Goal: Information Seeking & Learning: Learn about a topic

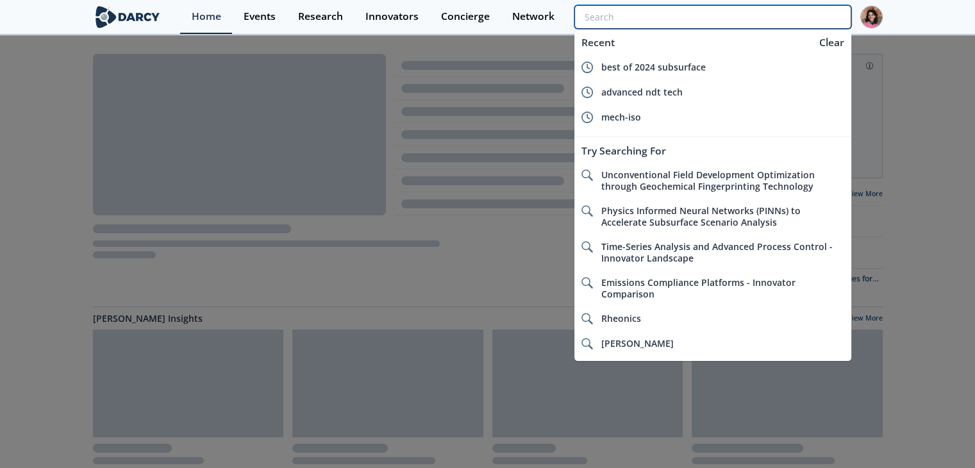
click at [803, 15] on input "search" at bounding box center [712, 17] width 276 height 24
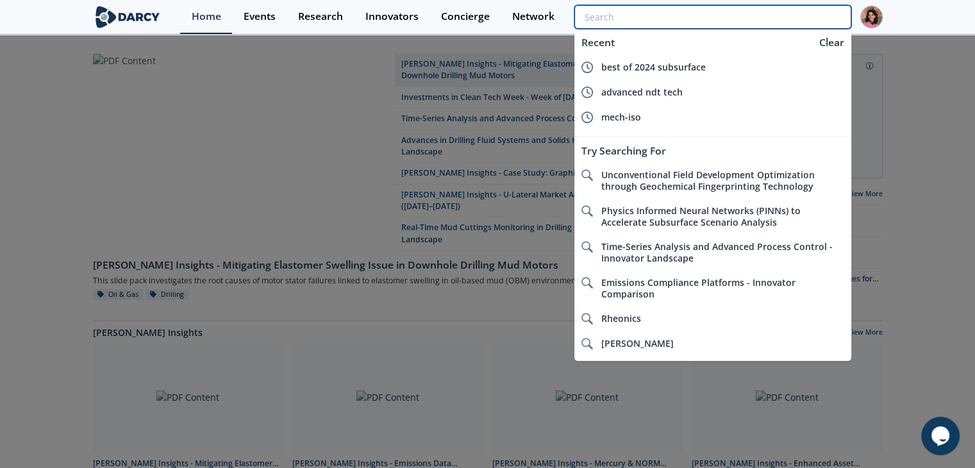
paste input "AP Sensing"
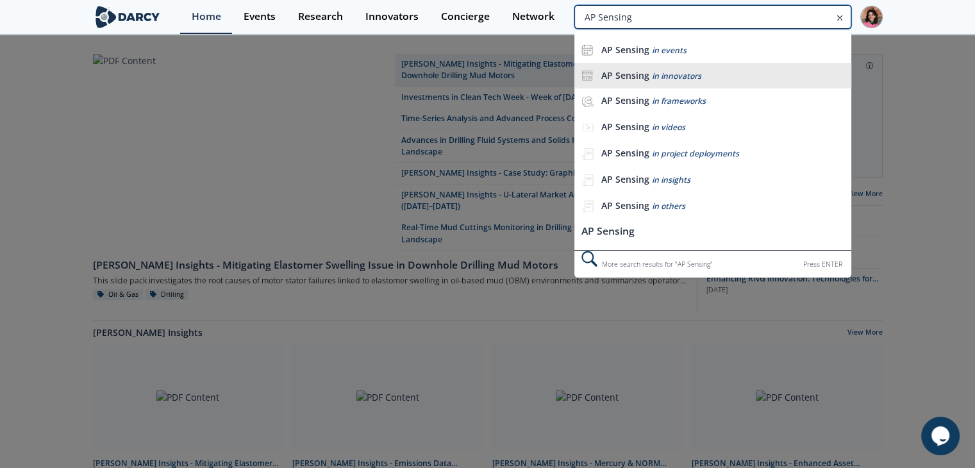
type input "AP Sensing"
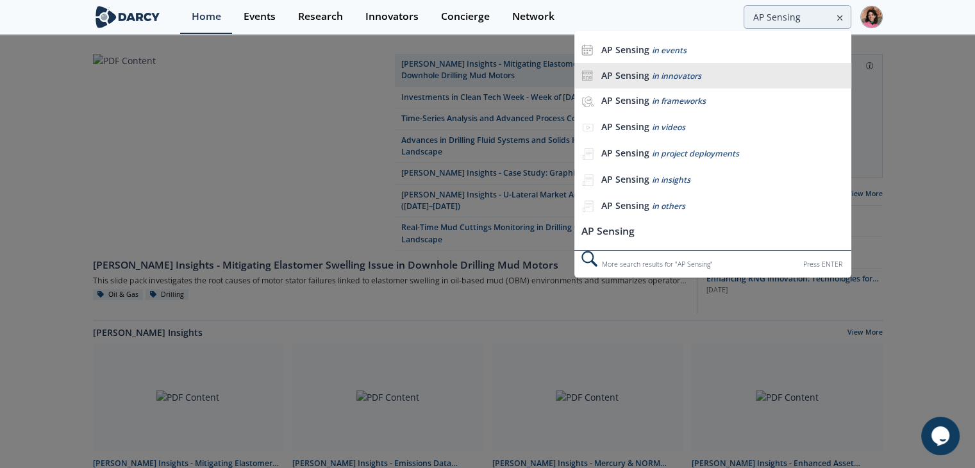
click at [682, 80] on div "AP Sensing in innovators" at bounding box center [723, 76] width 244 height 12
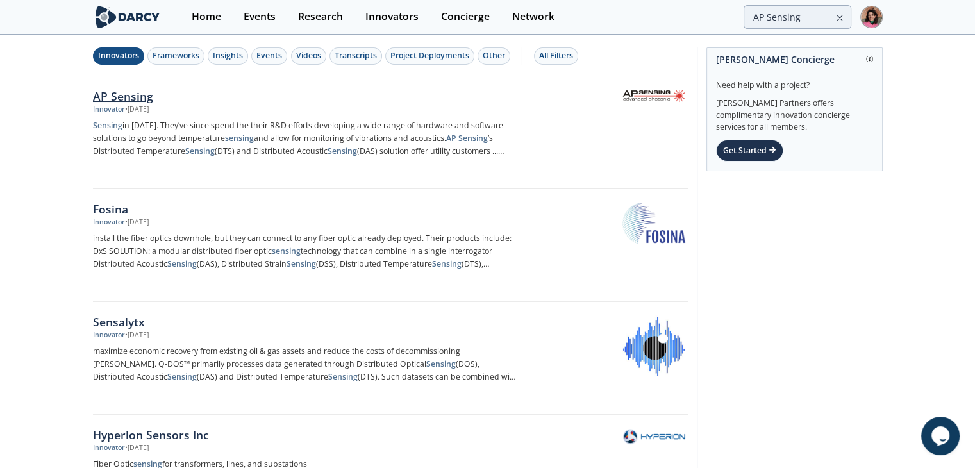
click at [276, 142] on p "Sensing in [DATE]. They’ve since spend the their R&D efforts developing a wide …" at bounding box center [305, 138] width 424 height 38
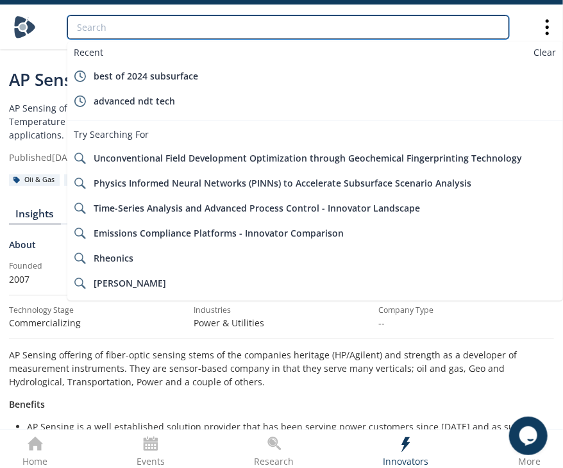
click at [401, 35] on input "search" at bounding box center [288, 27] width 442 height 24
paste input "Dataiku"
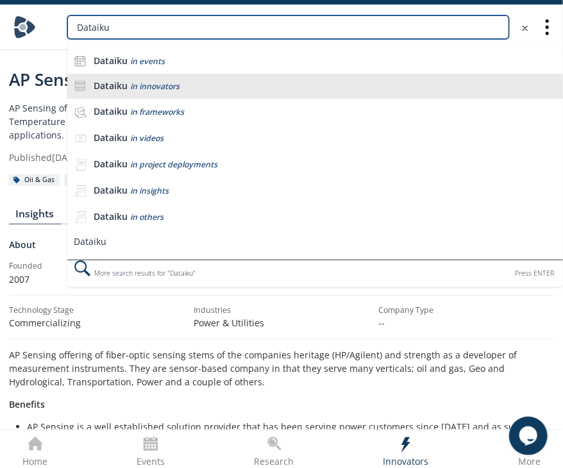
type input "Dataiku"
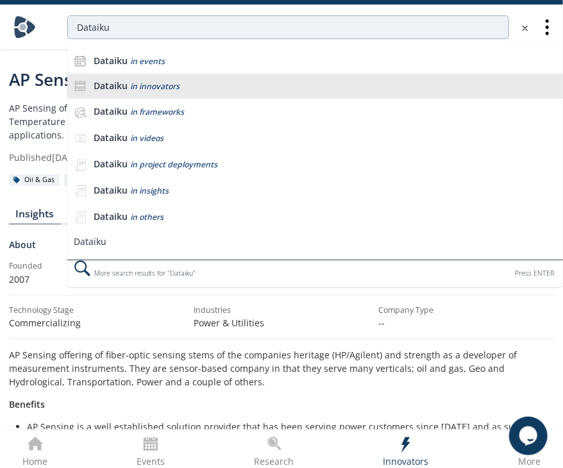
click at [238, 81] on div "Dataiku in innovators" at bounding box center [325, 86] width 463 height 12
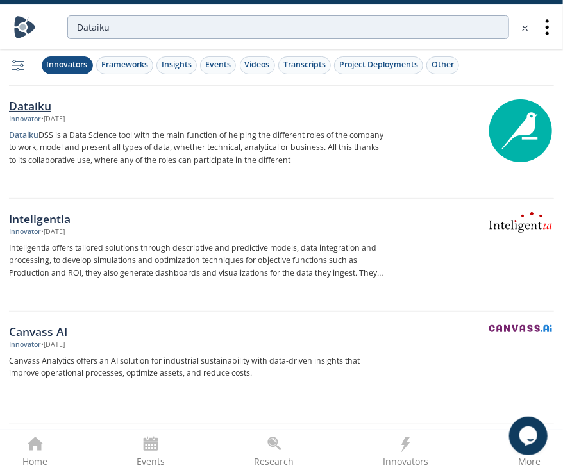
click at [249, 136] on p "Dataiku DSS is a Data Science tool with the main function of helping the differ…" at bounding box center [196, 148] width 374 height 38
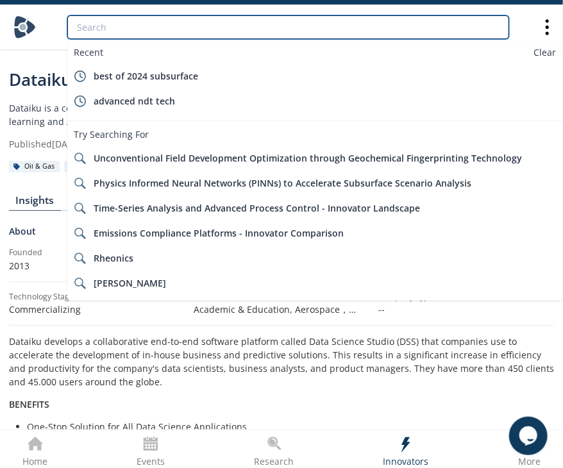
click at [315, 22] on input "search" at bounding box center [288, 27] width 442 height 24
paste input "Acoustic Data"
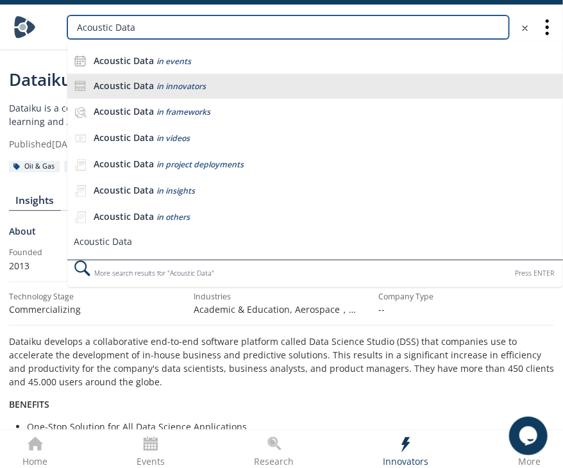
type input "Acoustic Data"
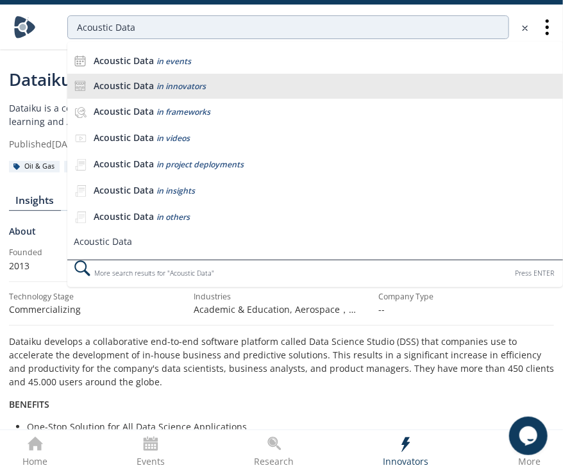
click at [256, 85] on div "Acoustic Data in innovators" at bounding box center [325, 86] width 463 height 12
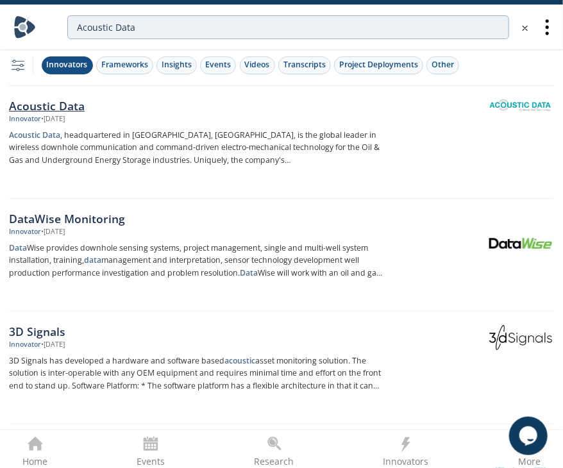
click at [166, 162] on p "Acoustic Data , headquartered in [GEOGRAPHIC_DATA], [GEOGRAPHIC_DATA], is the g…" at bounding box center [196, 148] width 374 height 38
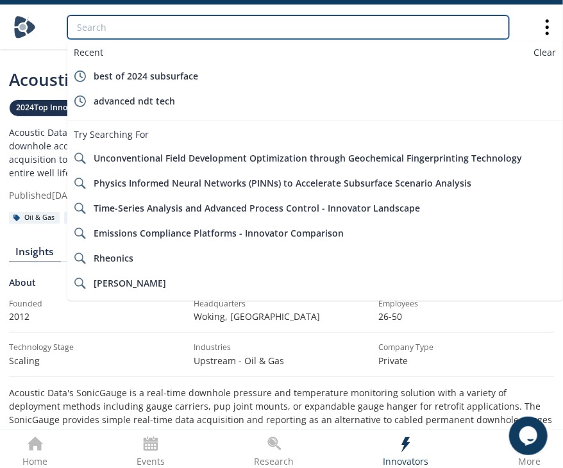
click at [441, 35] on input "search" at bounding box center [288, 27] width 442 height 24
paste input "Automated Rig Technologies Ltd"
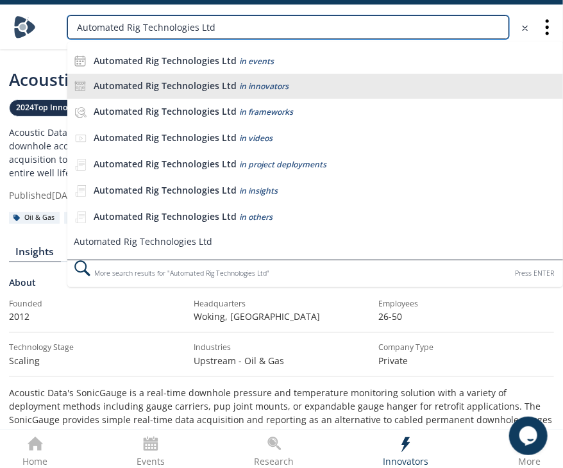
type input "Automated Rig Technologies Ltd"
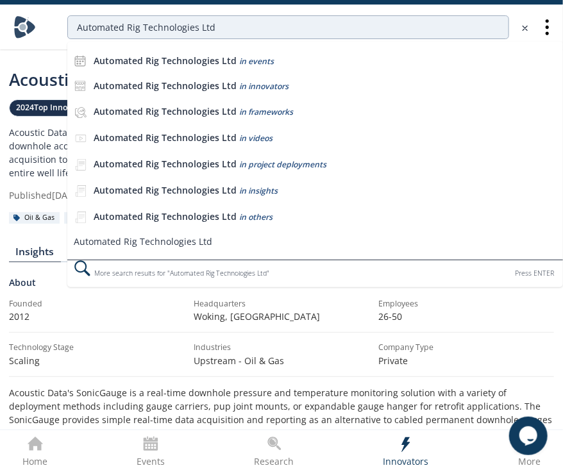
click at [253, 83] on span "in innovators" at bounding box center [263, 86] width 49 height 11
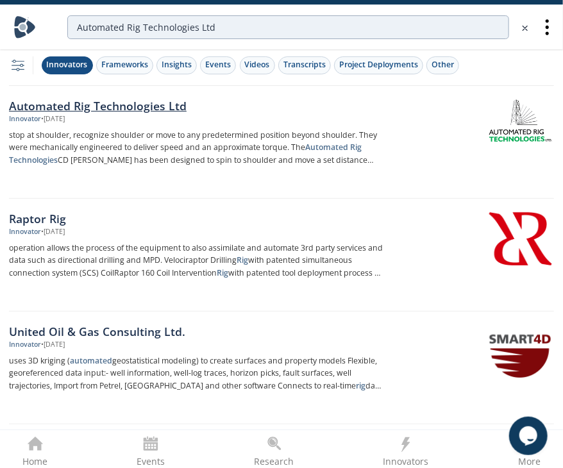
click at [281, 132] on p "stop at shoulder, recognize shoulder or move to any predetermined position beyo…" at bounding box center [196, 148] width 374 height 38
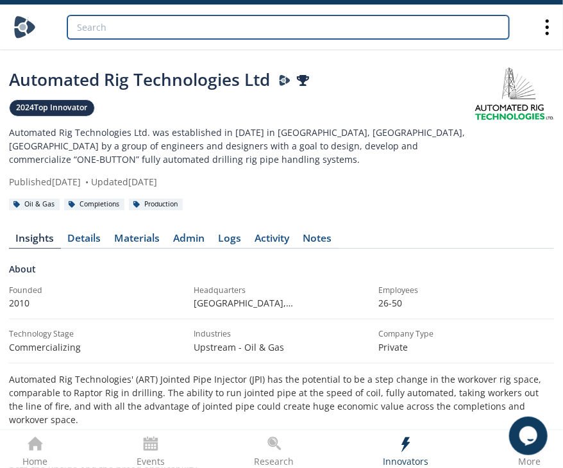
click at [348, 26] on input "search" at bounding box center [288, 27] width 442 height 24
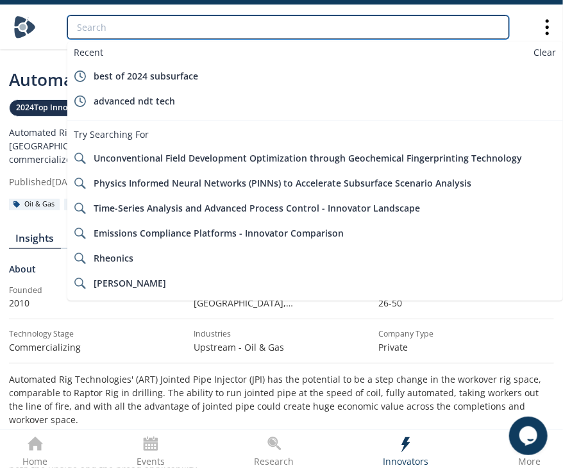
paste input "[URL]"
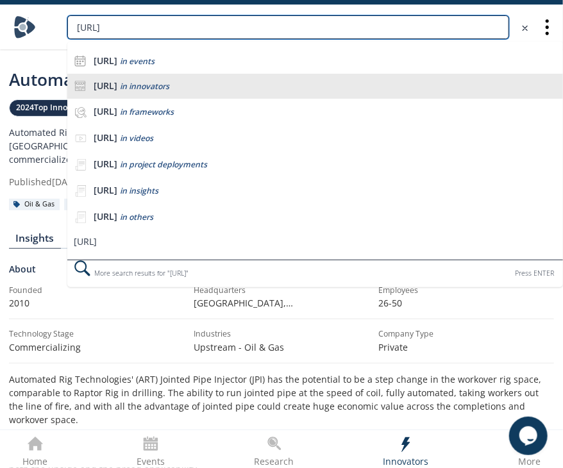
type input "[URL]"
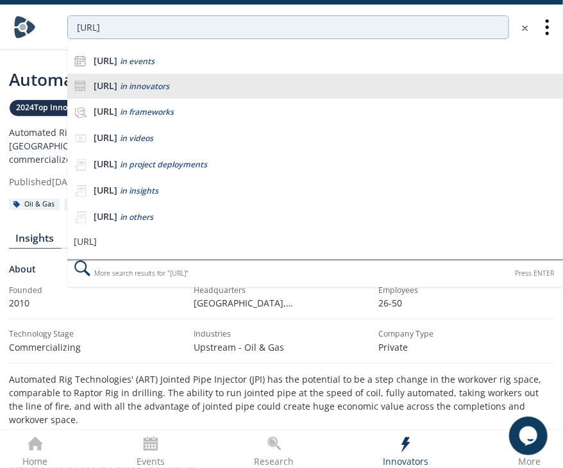
click at [243, 85] on div "[URL] in innovators" at bounding box center [325, 86] width 463 height 12
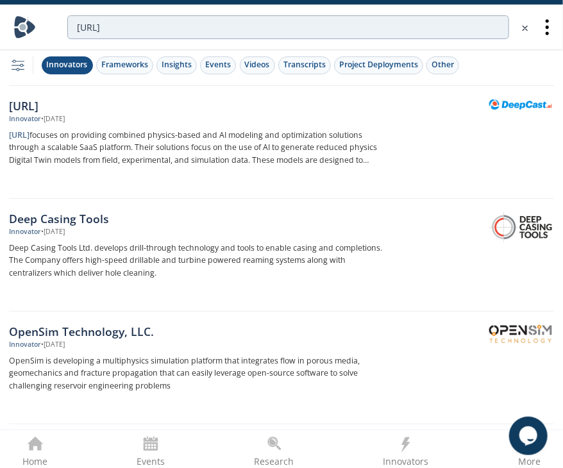
click at [215, 133] on p "[URL] focuses on providing combined physics-based and AI modeling and optimizat…" at bounding box center [196, 148] width 374 height 38
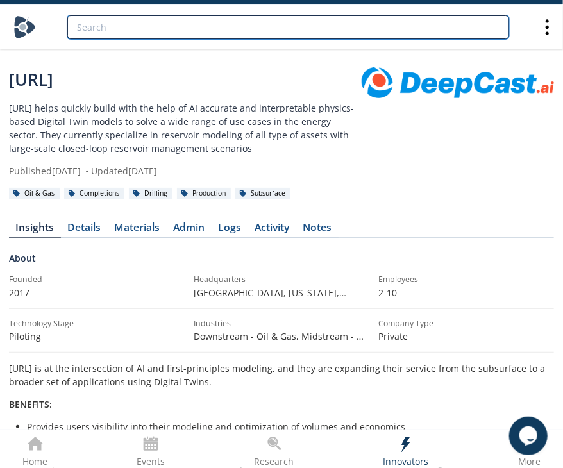
click at [348, 19] on input "search" at bounding box center [288, 27] width 442 height 24
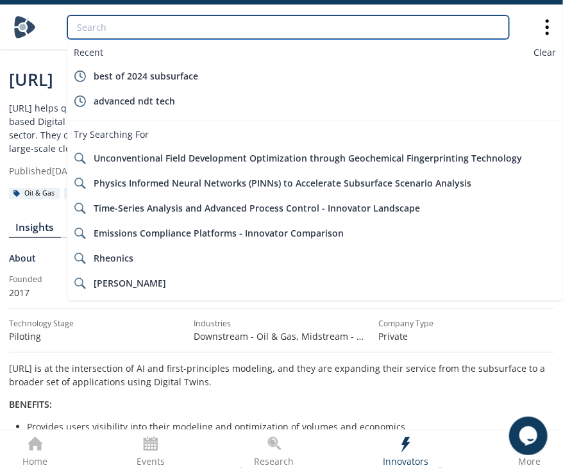
paste input "Drift Wellbore Technology Ltd."
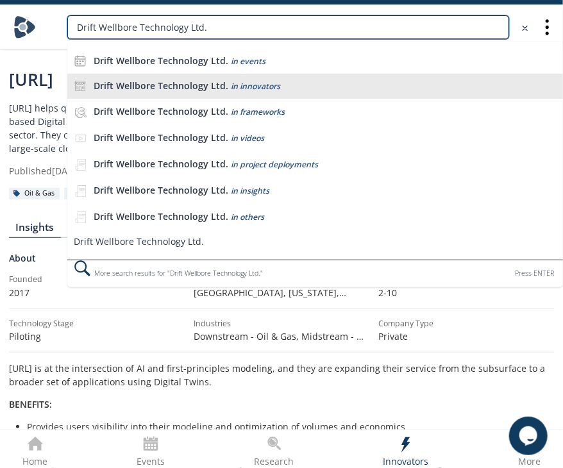
type input "Drift Wellbore Technology Ltd."
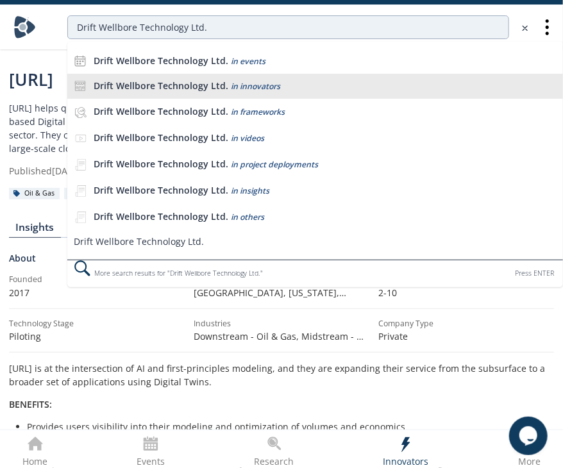
click at [289, 85] on div "Drift Wellbore Technology Ltd. in innovators" at bounding box center [325, 86] width 463 height 12
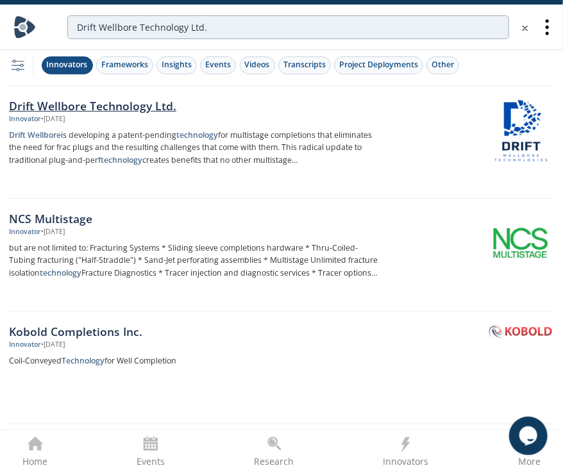
click at [319, 129] on p "Drift Wellbore is developing a patent-pending technology for multistage complet…" at bounding box center [196, 148] width 374 height 38
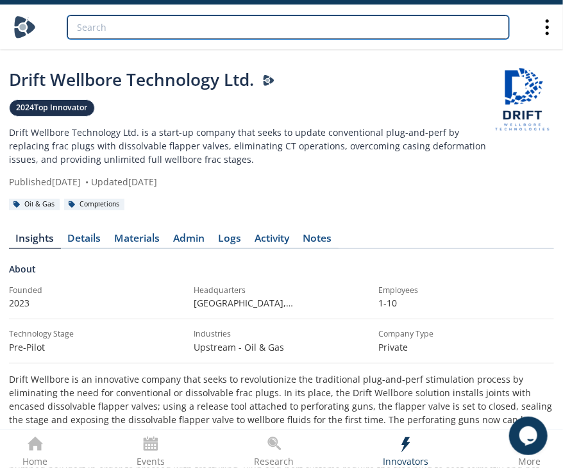
click at [261, 28] on input "search" at bounding box center [288, 27] width 442 height 24
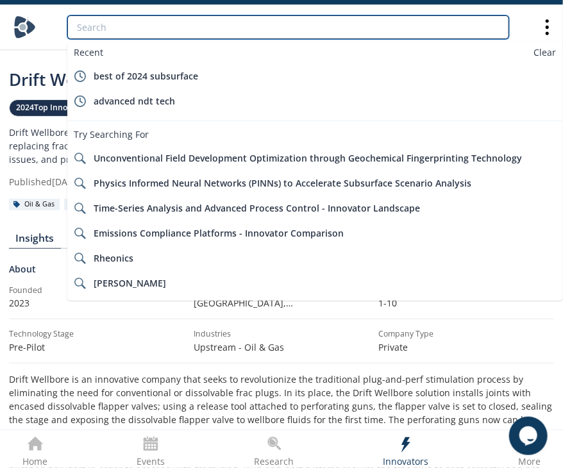
paste input "Energy IP"
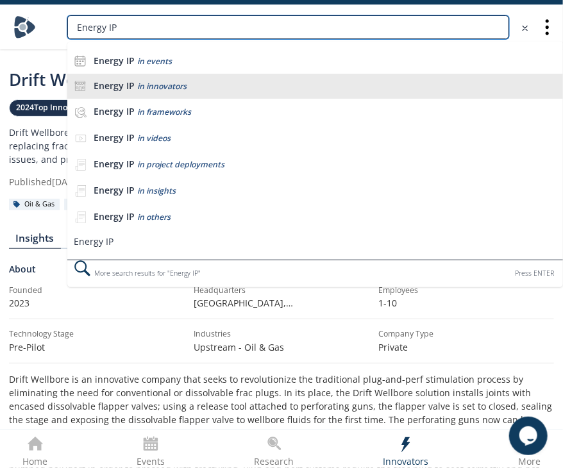
type input "Energy IP"
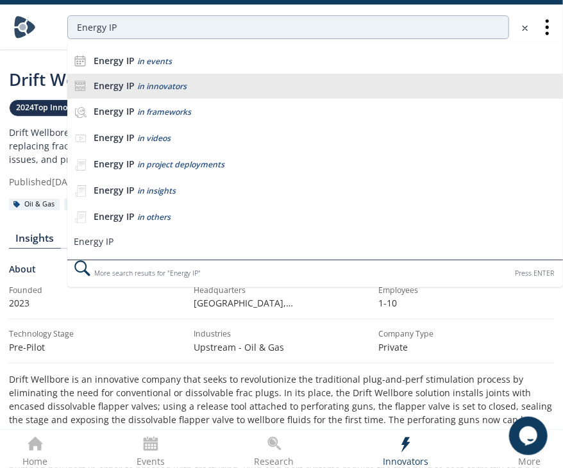
click at [217, 85] on div "Energy IP in innovators" at bounding box center [325, 86] width 463 height 12
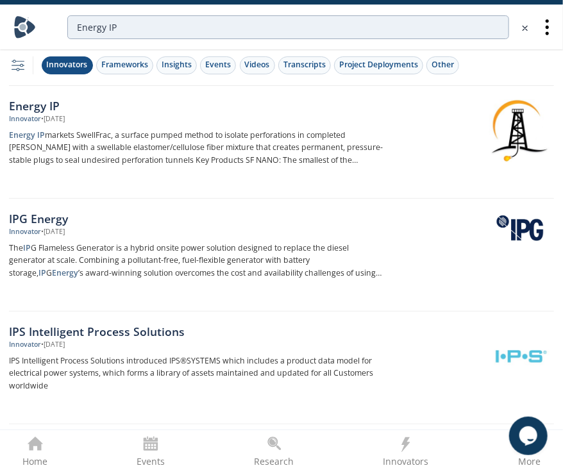
click at [329, 139] on p "Energy IP markets SwellFrac, a surface pumped method to isolate perforations in…" at bounding box center [196, 148] width 374 height 38
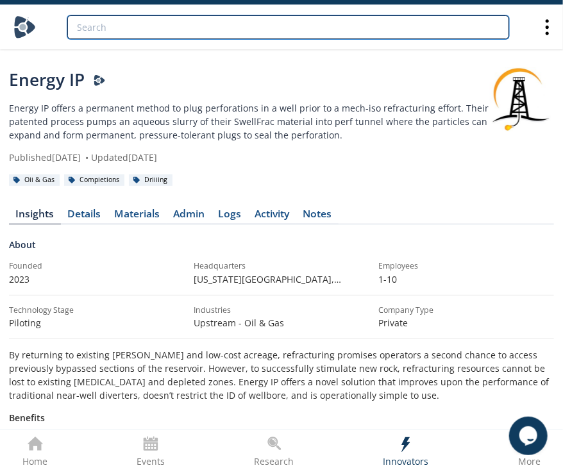
click at [367, 33] on input "search" at bounding box center [288, 27] width 442 height 24
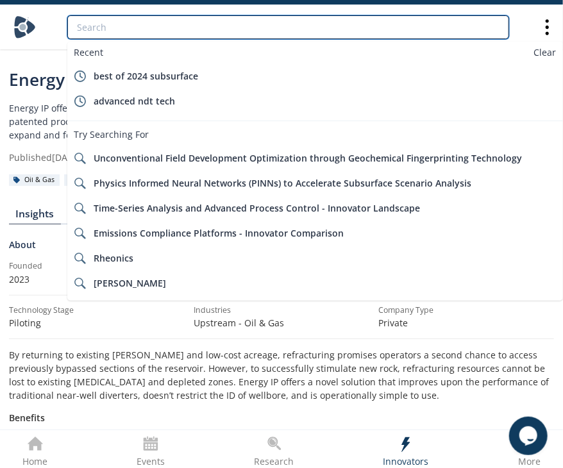
paste input "Flutura"
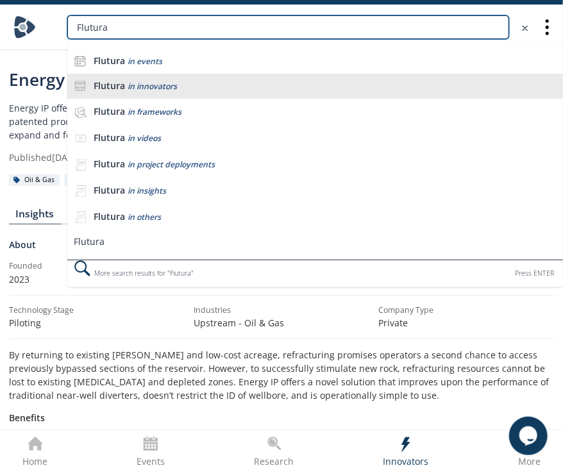
type input "Flutura"
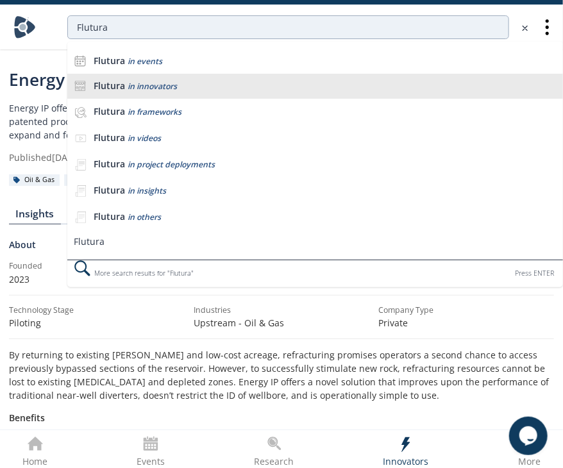
click at [219, 85] on div "Flutura in innovators" at bounding box center [325, 86] width 463 height 12
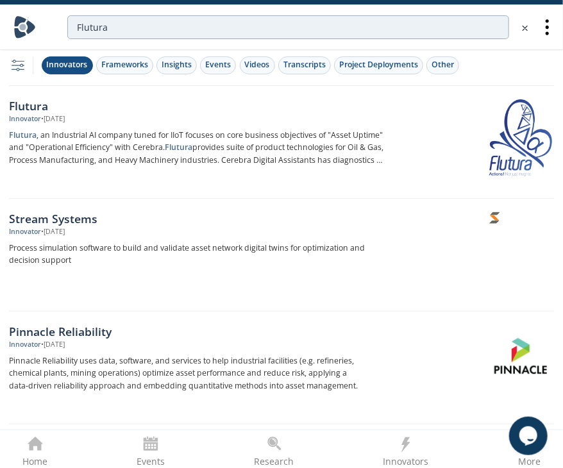
click at [180, 133] on p "Flutura , an Industrial AI company tuned for IIoT focuses on core business obje…" at bounding box center [196, 148] width 374 height 38
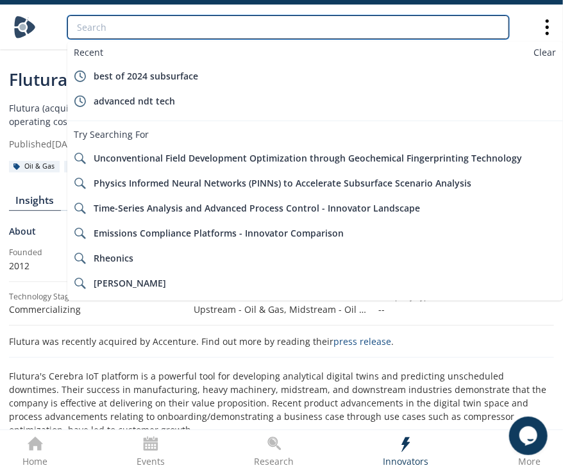
click at [307, 26] on input "search" at bounding box center [288, 27] width 442 height 24
paste input "Intelligent Mud Solutions"
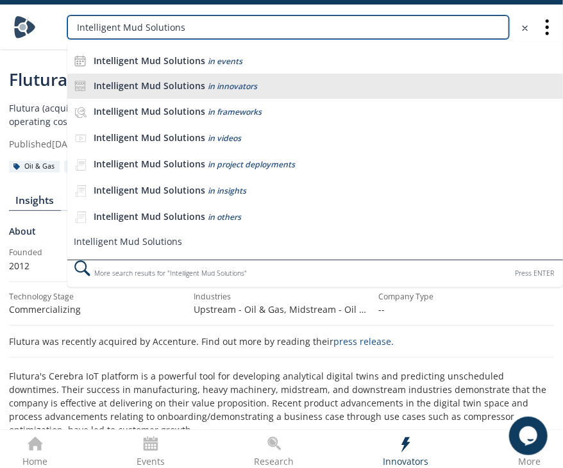
type input "Intelligent Mud Solutions"
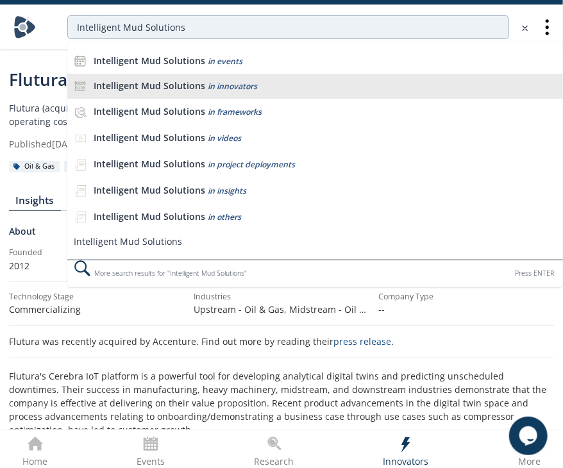
click at [253, 90] on span "in innovators" at bounding box center [232, 86] width 49 height 11
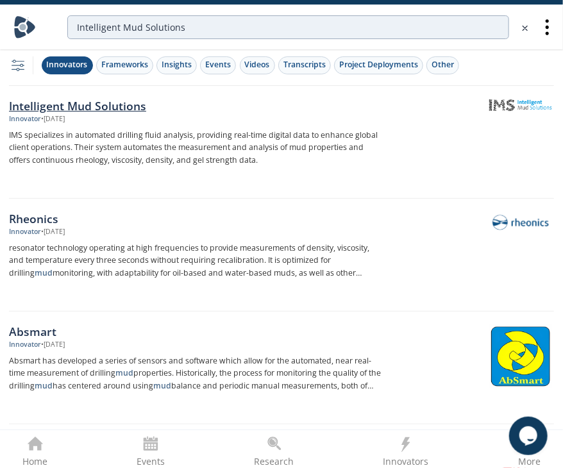
click at [246, 126] on div "Intelligent Mud Solutions Innovator • [DATE] IMS specializes in automated drill…" at bounding box center [200, 142] width 383 height 90
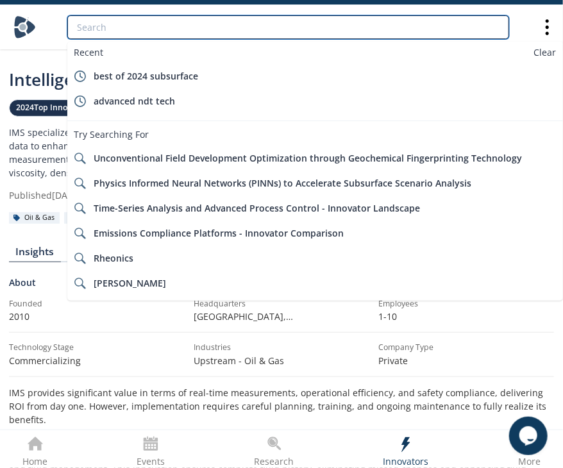
click at [321, 18] on input "search" at bounding box center [288, 27] width 442 height 24
paste input "Interwell"
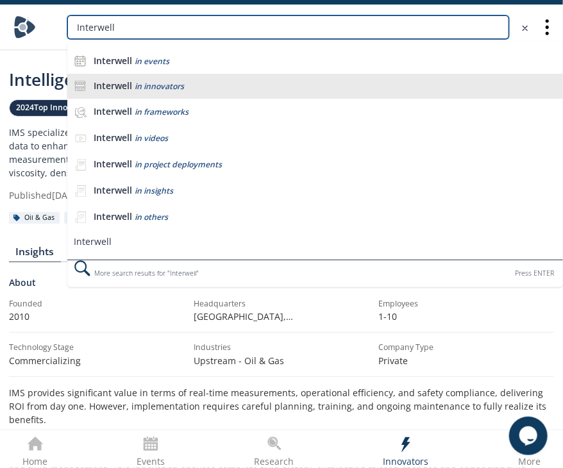
type input "Interwell"
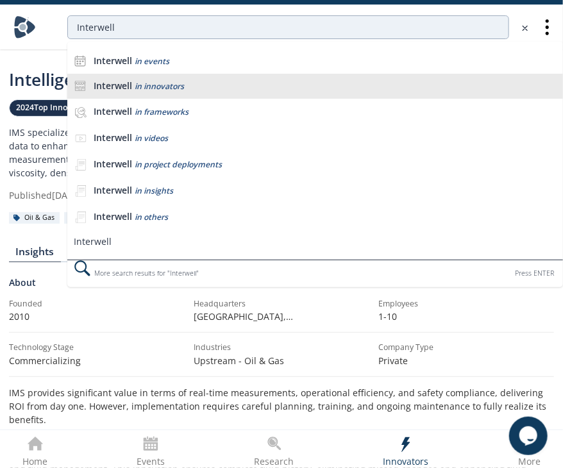
click at [224, 88] on div "Interwell in innovators" at bounding box center [325, 86] width 463 height 12
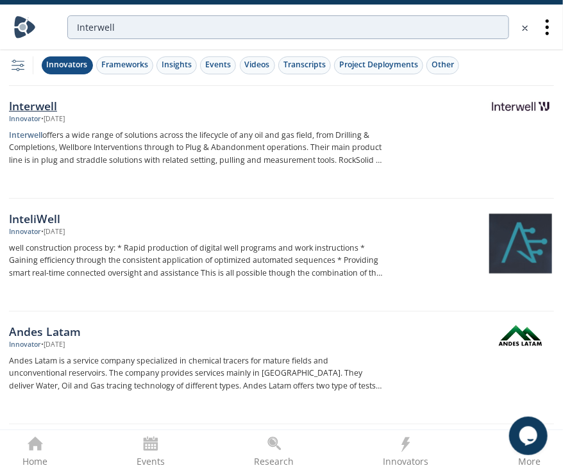
click at [233, 152] on p "Interwell offers a wide range of solutions across the lifecycle of any oil and …" at bounding box center [196, 148] width 374 height 38
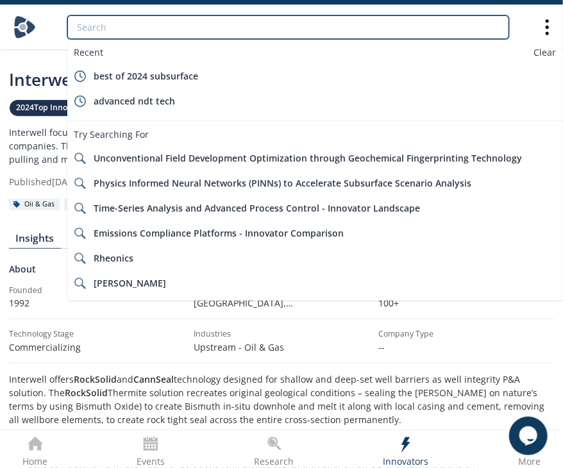
click at [313, 29] on input "search" at bounding box center [288, 27] width 442 height 24
paste input "Kairos Energy Services"
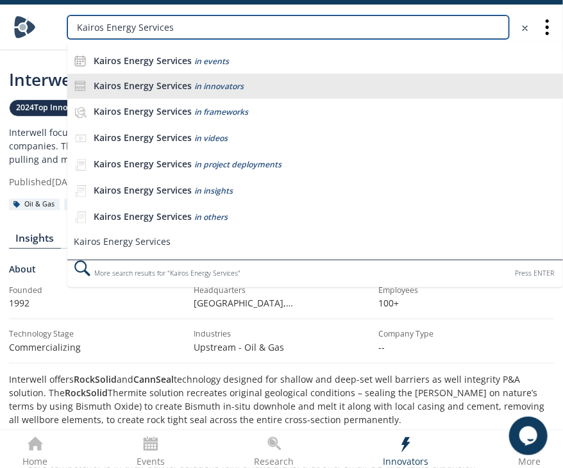
type input "Kairos Energy Services"
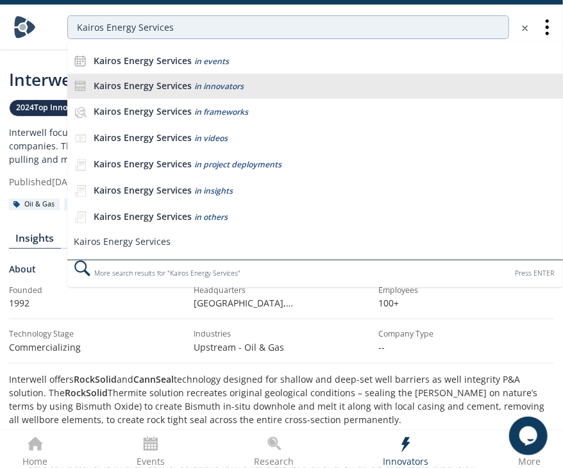
click at [215, 85] on span "in innovators" at bounding box center [218, 86] width 49 height 11
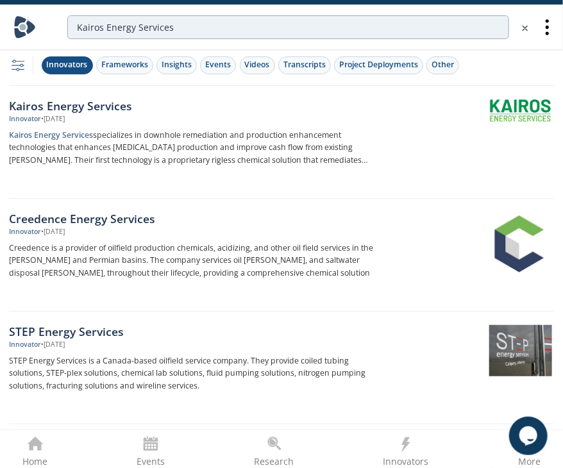
click at [282, 116] on div "Innovator • [DATE]" at bounding box center [196, 119] width 374 height 10
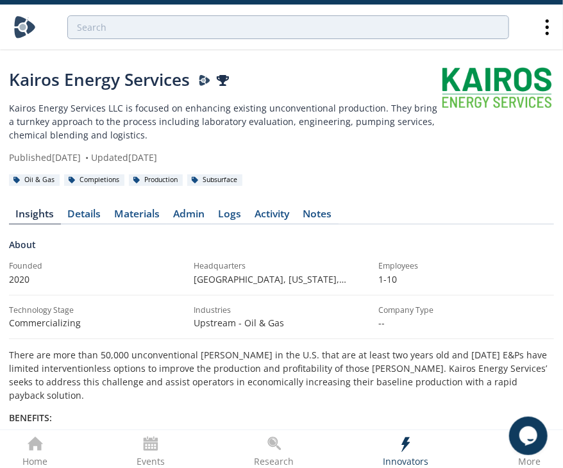
click at [470, 121] on div at bounding box center [496, 115] width 113 height 97
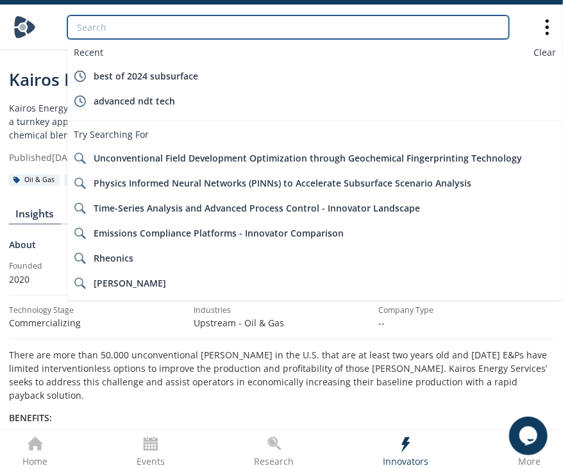
click at [378, 17] on input "search" at bounding box center [288, 27] width 442 height 24
paste input "[PERSON_NAME] Inc"
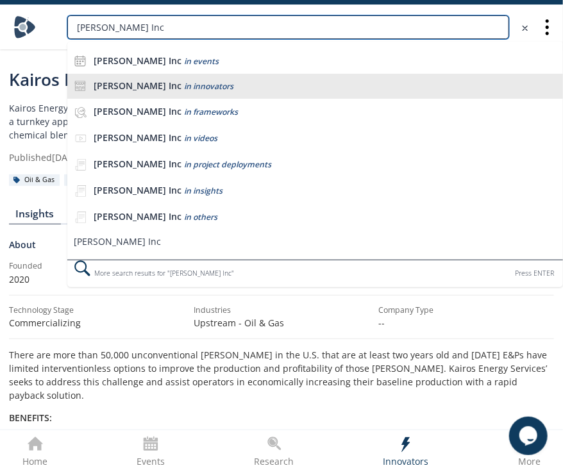
type input "[PERSON_NAME] Inc"
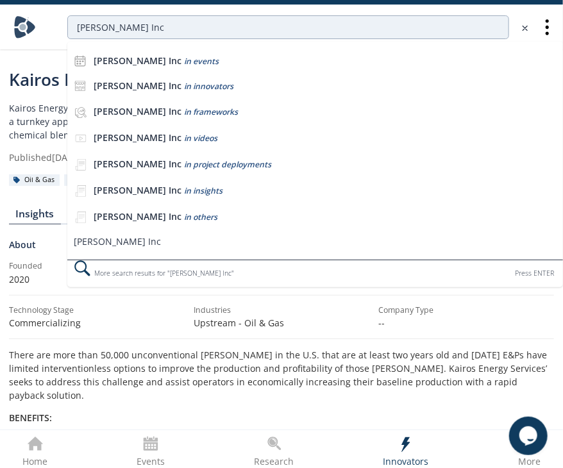
click at [221, 85] on div "[PERSON_NAME] Inc in innovators" at bounding box center [325, 86] width 463 height 12
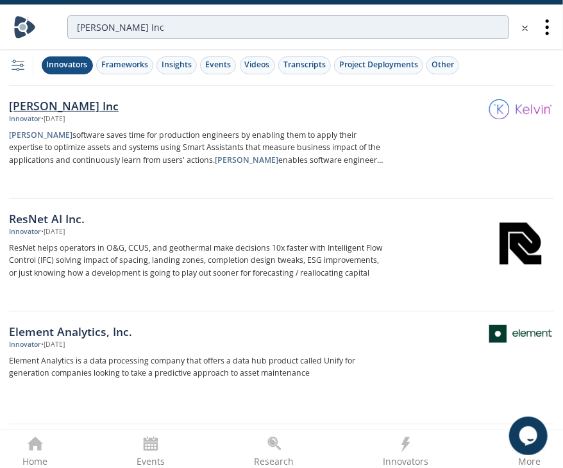
click at [218, 121] on div "Innovator • [DATE]" at bounding box center [196, 119] width 374 height 10
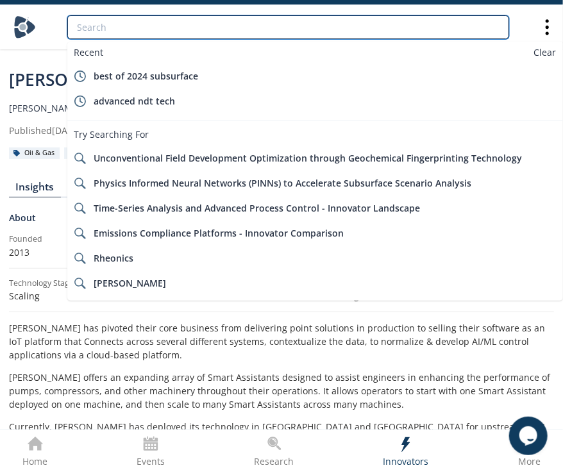
click at [269, 27] on input "search" at bounding box center [288, 27] width 442 height 24
paste input "RevSolz"
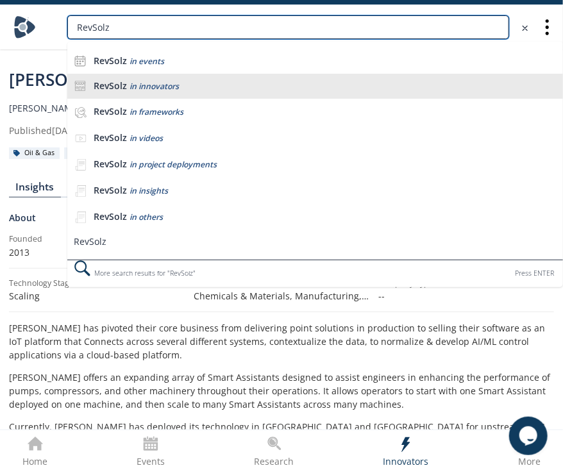
type input "RevSolz"
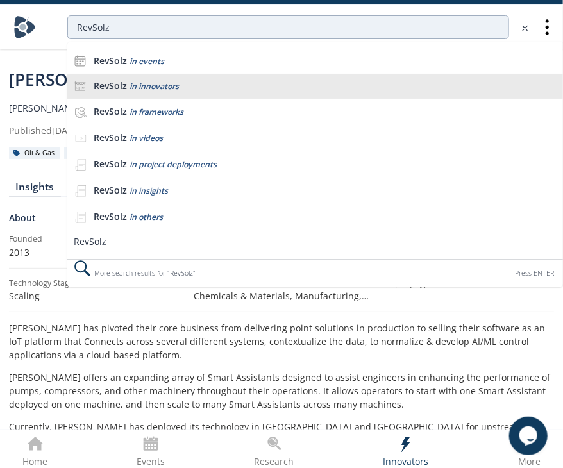
click at [187, 88] on div "RevSolz in innovators" at bounding box center [325, 86] width 463 height 12
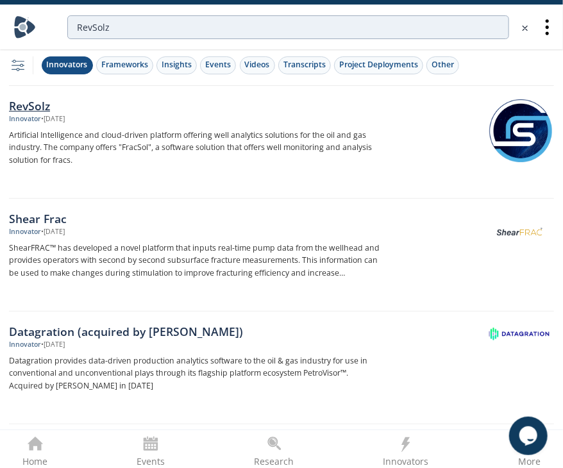
click at [211, 142] on p "Artificial Intelligence and cloud-driven platform offering well analytics solut…" at bounding box center [196, 148] width 374 height 38
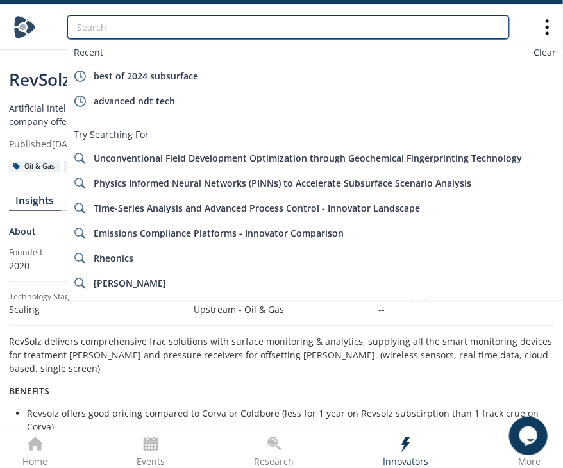
click at [278, 22] on input "search" at bounding box center [288, 27] width 442 height 24
paste input "Safety Radar"
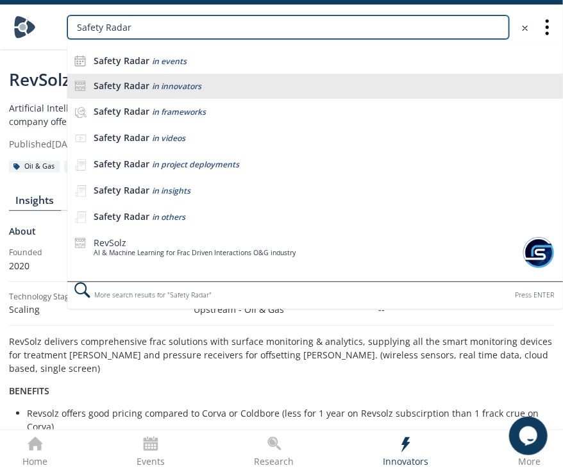
type input "Safety Radar"
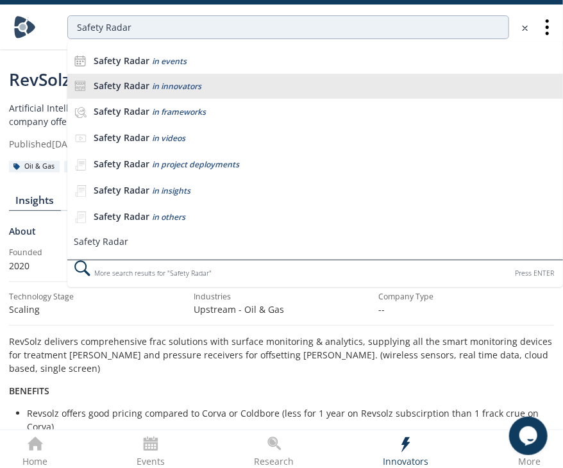
click at [231, 81] on div "Safety Radar in innovators" at bounding box center [325, 86] width 463 height 12
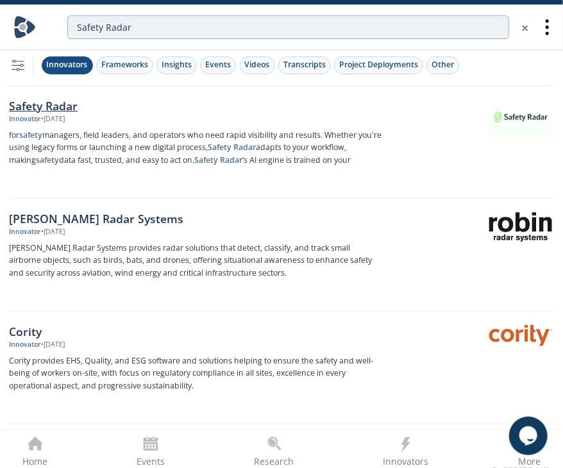
click at [181, 152] on p "for safety managers, field leaders, and operators who need rapid visibility and…" at bounding box center [196, 148] width 374 height 38
